Goal: Task Accomplishment & Management: Use online tool/utility

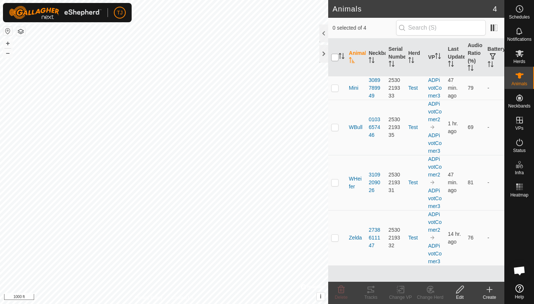
click at [335, 59] on input "checkbox" at bounding box center [334, 57] width 7 height 7
checkbox input "true"
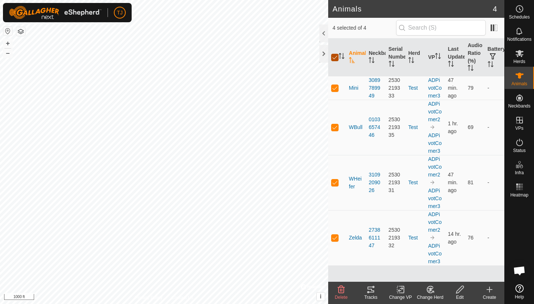
checkbox input "true"
click at [372, 289] on icon at bounding box center [371, 290] width 7 height 6
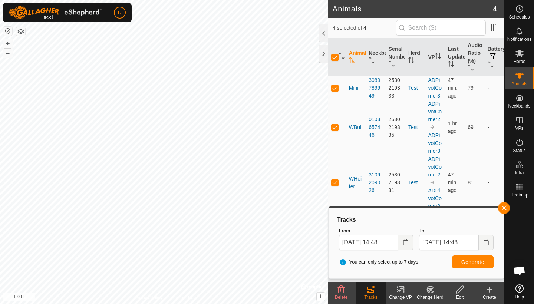
click at [469, 260] on span "Generate" at bounding box center [473, 262] width 23 height 6
click at [7, 45] on button "+" at bounding box center [7, 43] width 9 height 9
click at [11, 45] on button "+" at bounding box center [7, 43] width 9 height 9
click at [504, 206] on span "button" at bounding box center [504, 208] width 6 height 6
